Goal: Information Seeking & Learning: Learn about a topic

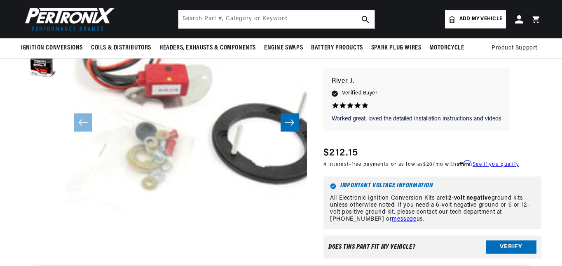
scroll to position [110, 0]
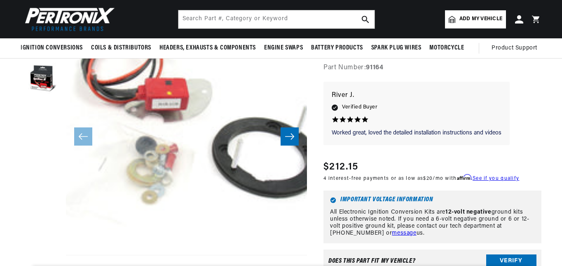
click at [287, 137] on icon "Slide right" at bounding box center [290, 136] width 10 height 8
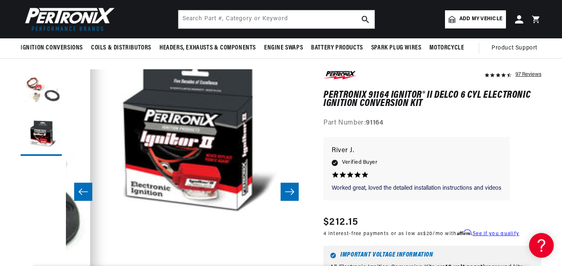
scroll to position [0, 0]
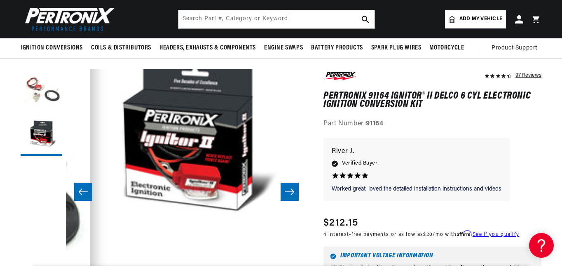
click at [81, 198] on button "Slide left" at bounding box center [83, 192] width 18 height 18
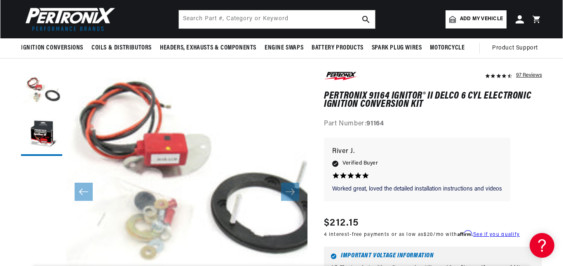
scroll to position [24, 0]
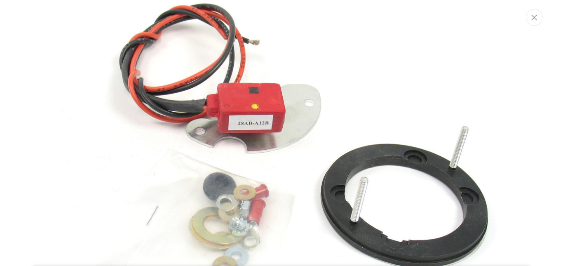
scroll to position [0, 0]
click at [241, 197] on img "Media gallery" at bounding box center [281, 132] width 445 height 445
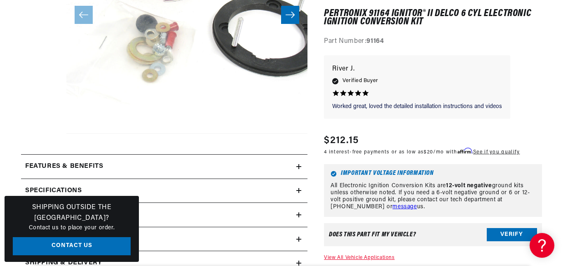
scroll to position [232, 0]
click at [42, 133] on button "Open media 1 in modal" at bounding box center [42, 133] width 0 height 0
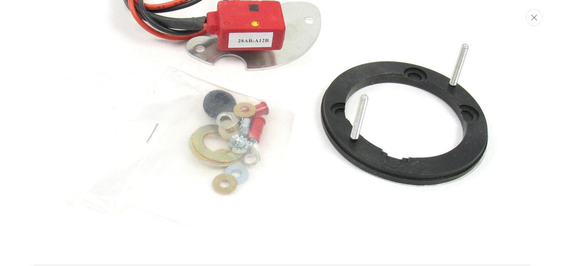
scroll to position [0, 0]
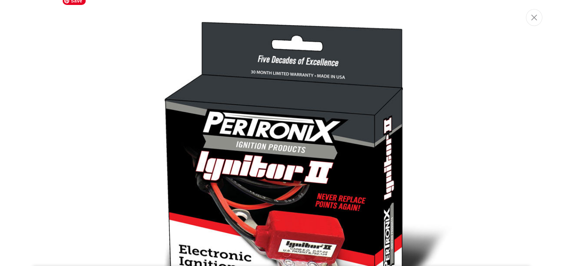
click at [196, 116] on img "Media gallery" at bounding box center [281, 161] width 445 height 337
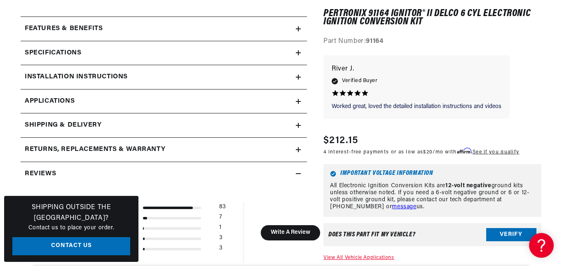
scroll to position [0, 308]
click at [295, 54] on div "Specifications" at bounding box center [158, 53] width 275 height 11
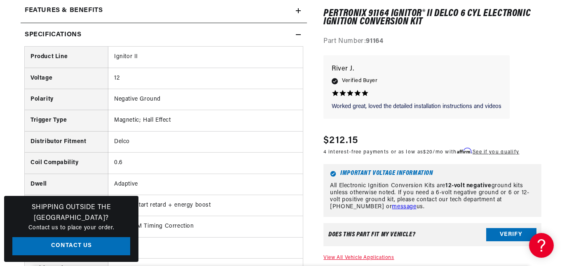
scroll to position [397, 0]
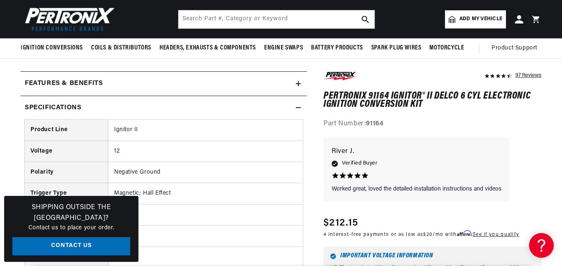
click at [298, 108] on icon at bounding box center [298, 108] width 5 height 0
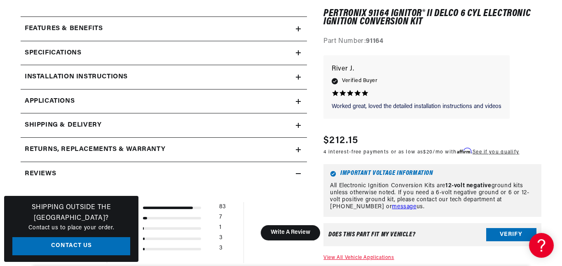
click at [299, 101] on icon at bounding box center [298, 101] width 5 height 0
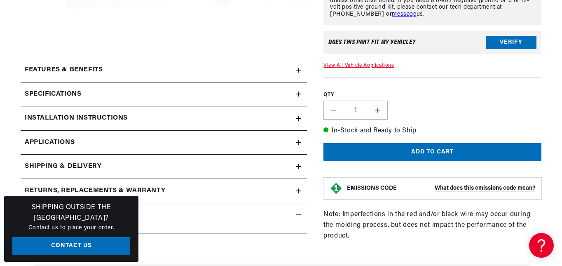
scroll to position [330, 0]
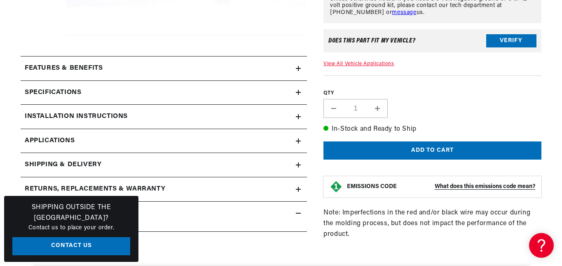
click at [297, 143] on icon at bounding box center [298, 140] width 5 height 5
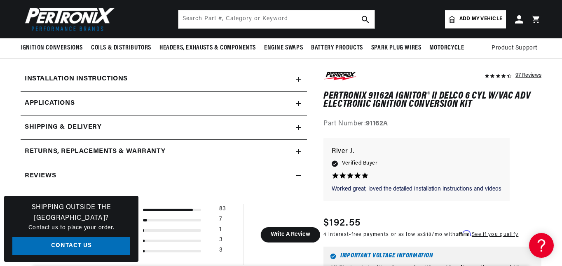
scroll to position [354, 0]
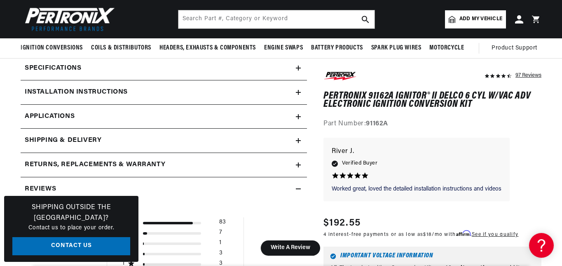
click at [297, 116] on icon at bounding box center [298, 116] width 5 height 5
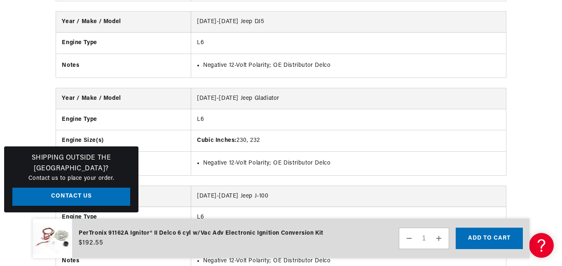
scroll to position [0, 0]
